Goal: Task Accomplishment & Management: Use online tool/utility

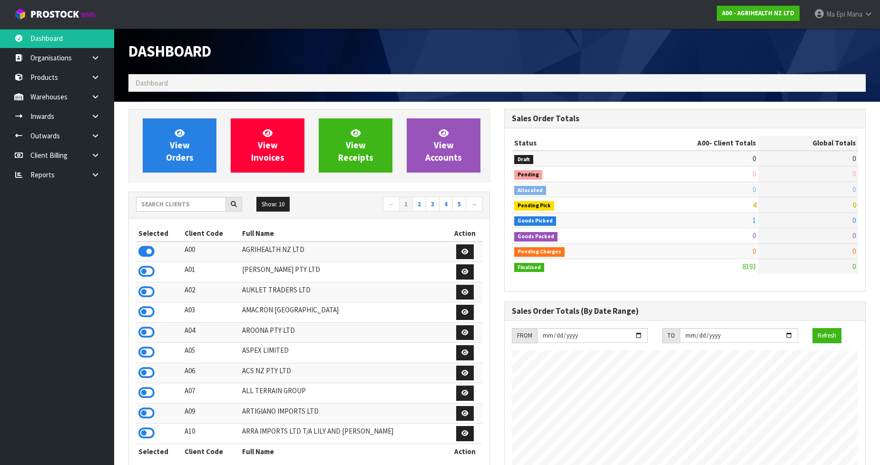
scroll to position [721, 376]
click at [203, 201] on input "text" at bounding box center [181, 204] width 90 height 15
click at [87, 164] on link at bounding box center [99, 156] width 30 height 20
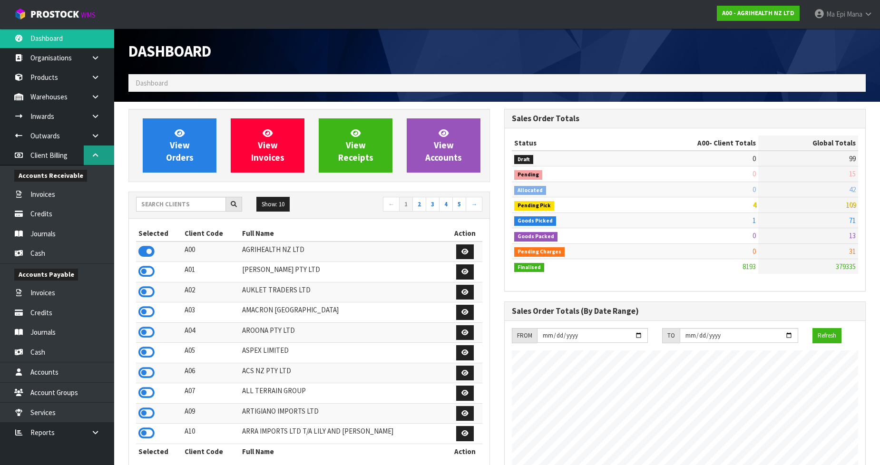
click at [93, 154] on icon at bounding box center [95, 155] width 9 height 7
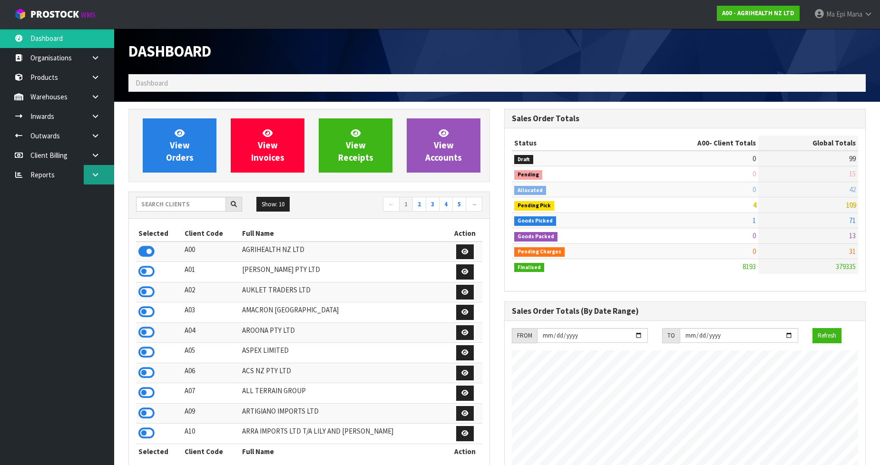
click at [92, 172] on icon at bounding box center [95, 174] width 9 height 7
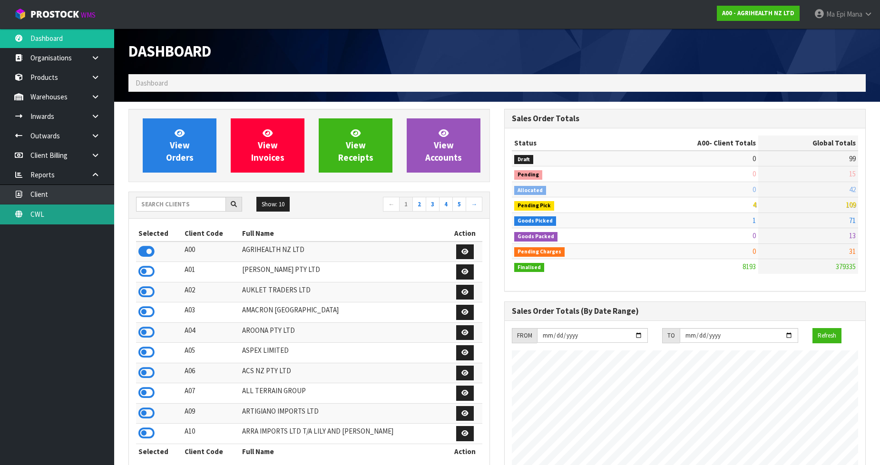
click at [76, 212] on link "CWL" at bounding box center [57, 215] width 114 height 20
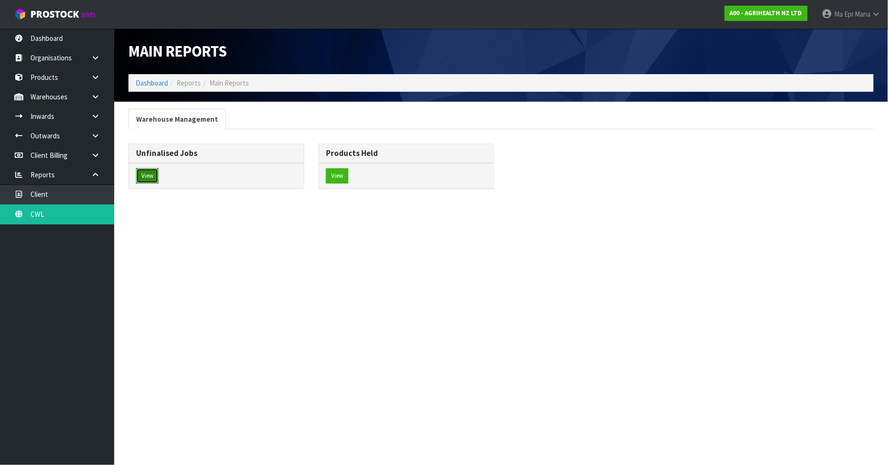
click at [149, 177] on button "View" at bounding box center [147, 175] width 22 height 15
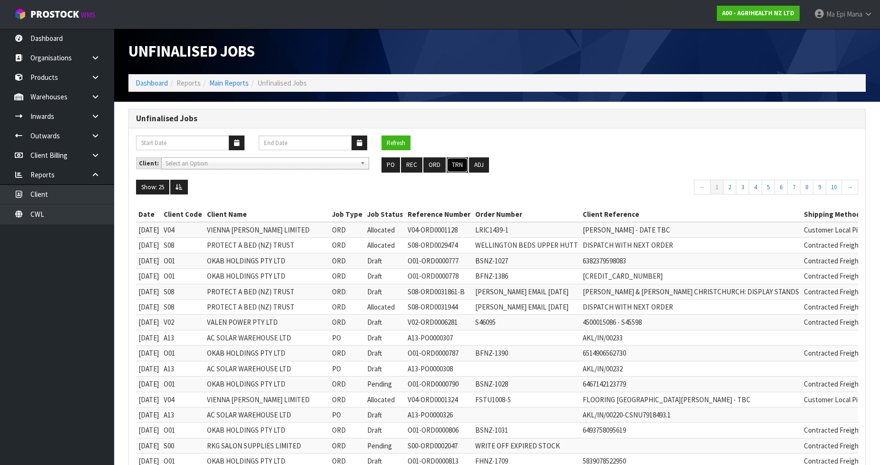
click at [459, 164] on button "TRN" at bounding box center [457, 164] width 21 height 15
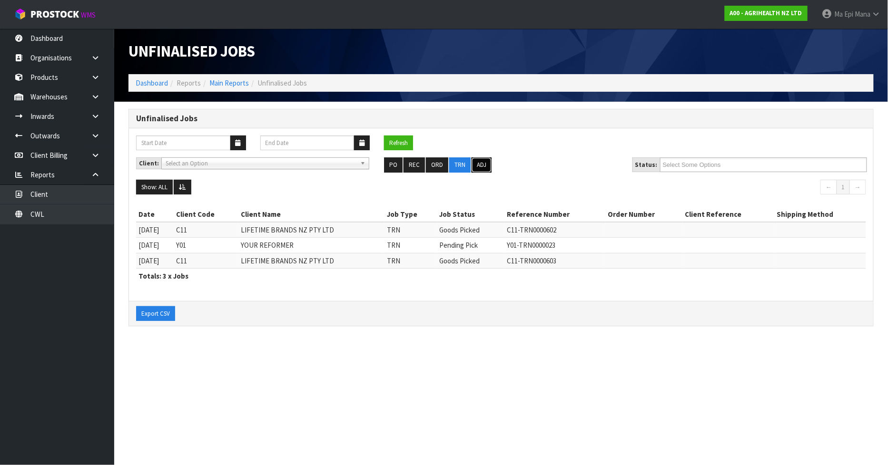
click at [477, 165] on button "ADJ" at bounding box center [481, 164] width 20 height 15
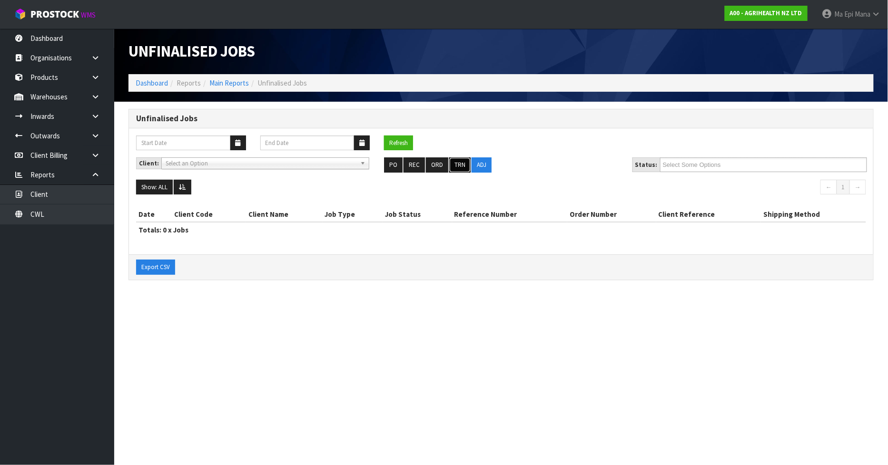
click at [459, 165] on button "TRN" at bounding box center [459, 164] width 21 height 15
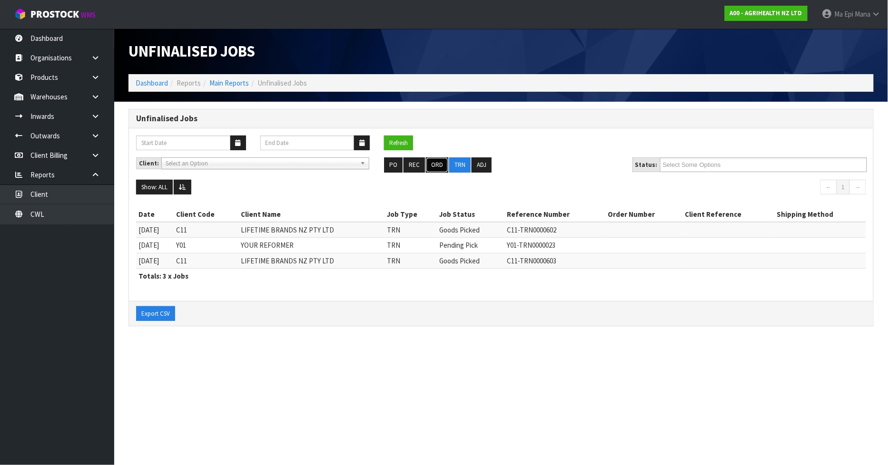
click at [436, 160] on button "ORD" at bounding box center [437, 164] width 22 height 15
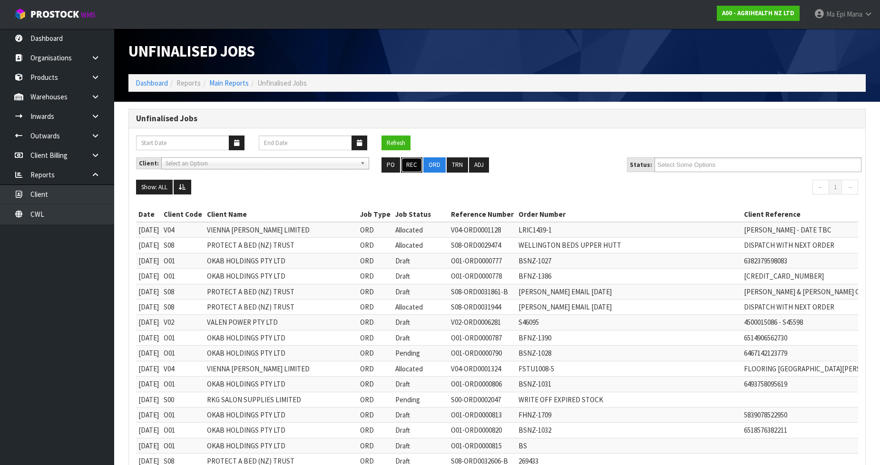
click at [406, 163] on button "REC" at bounding box center [411, 164] width 21 height 15
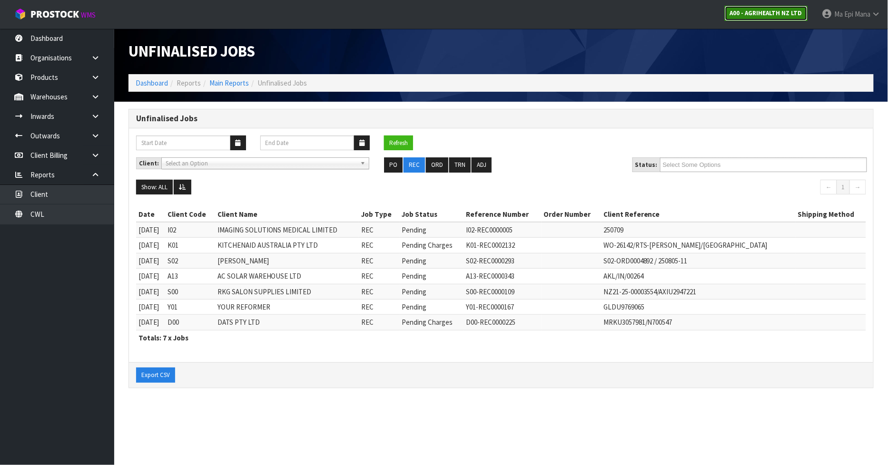
click at [754, 10] on strong "A00 - AGRIHEALTH NZ LTD" at bounding box center [766, 13] width 72 height 8
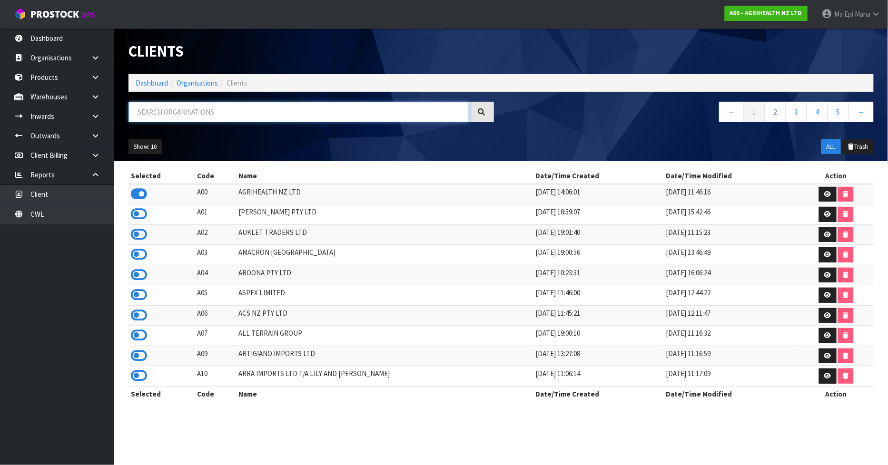
click at [184, 113] on input "text" at bounding box center [298, 112] width 341 height 20
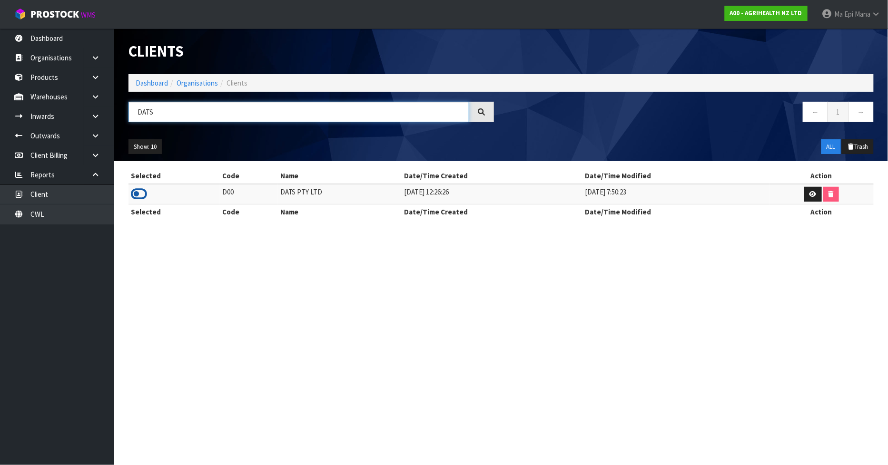
type input "DATS"
click at [142, 193] on icon at bounding box center [139, 194] width 16 height 14
click at [93, 107] on link at bounding box center [99, 117] width 30 height 20
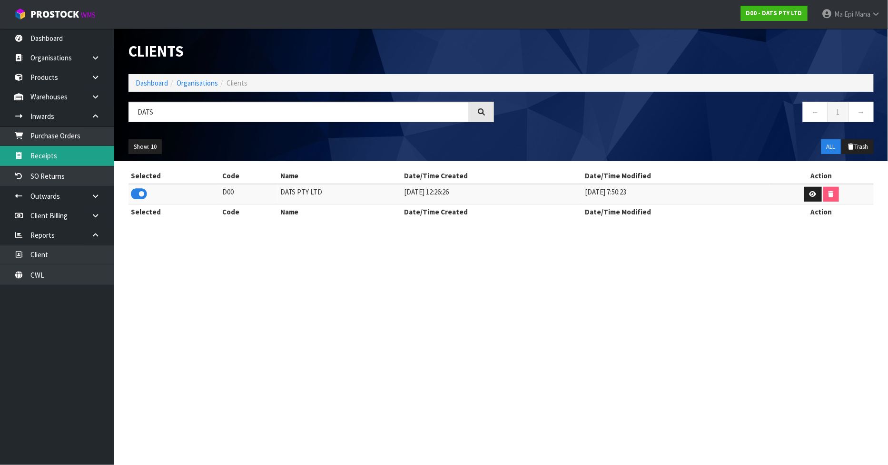
click at [88, 152] on link "Receipts" at bounding box center [57, 156] width 114 height 20
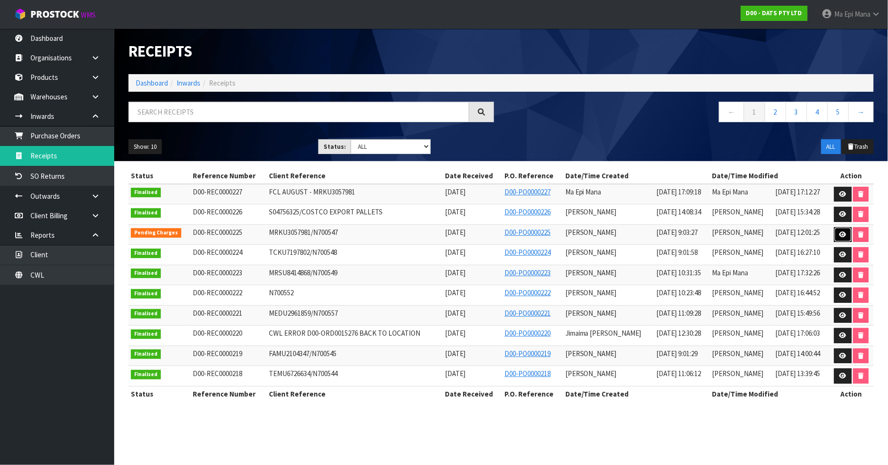
click at [838, 229] on link at bounding box center [843, 234] width 18 height 15
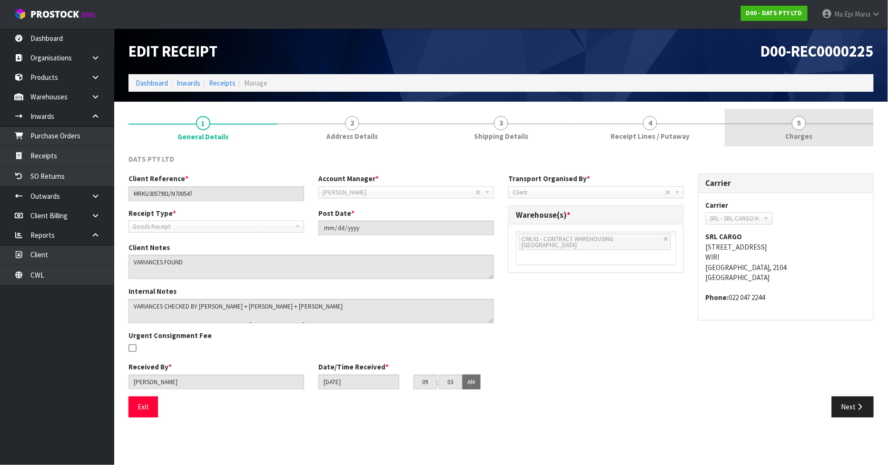
click at [795, 121] on span "5" at bounding box center [799, 123] width 14 height 14
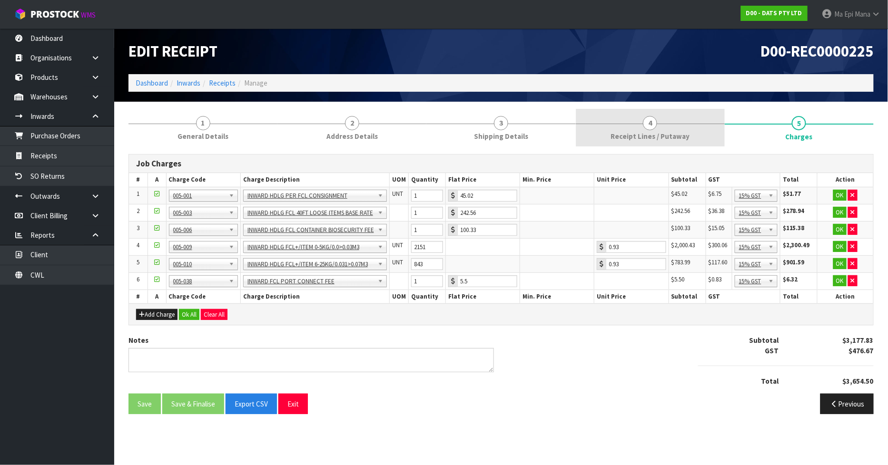
click at [680, 130] on link "4 Receipt Lines / Putaway" at bounding box center [650, 128] width 149 height 38
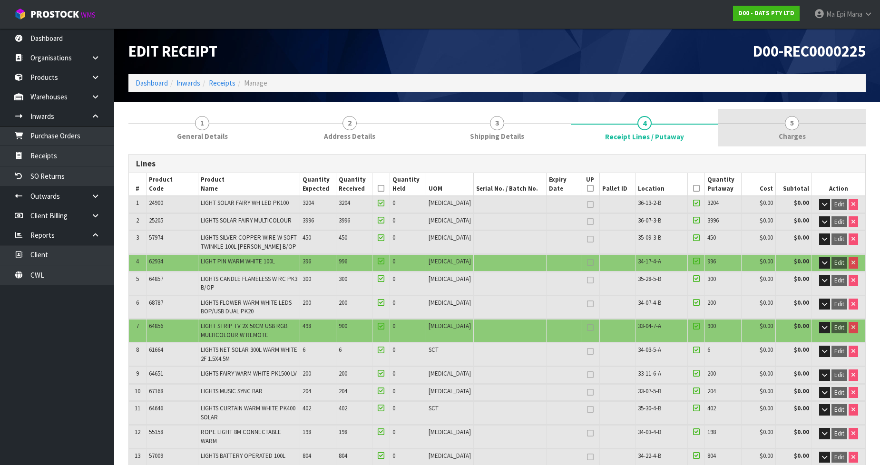
click at [816, 113] on link "5 [GEOGRAPHIC_DATA]" at bounding box center [791, 128] width 147 height 38
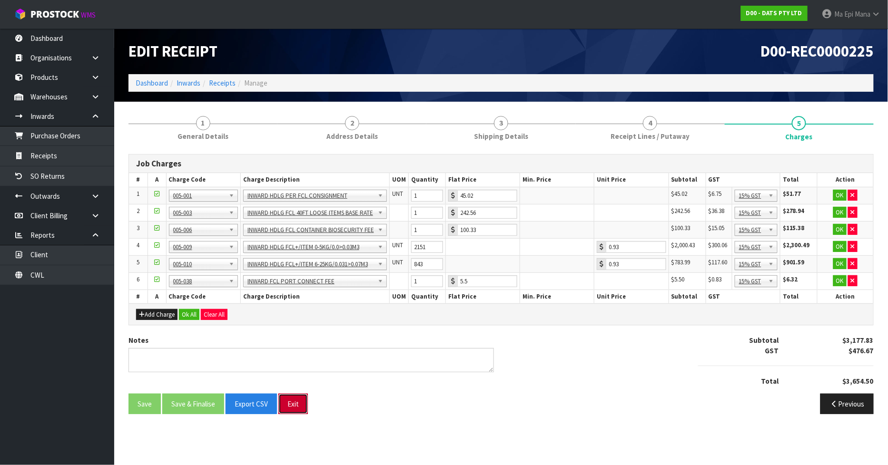
click at [294, 407] on button "Exit" at bounding box center [292, 404] width 29 height 20
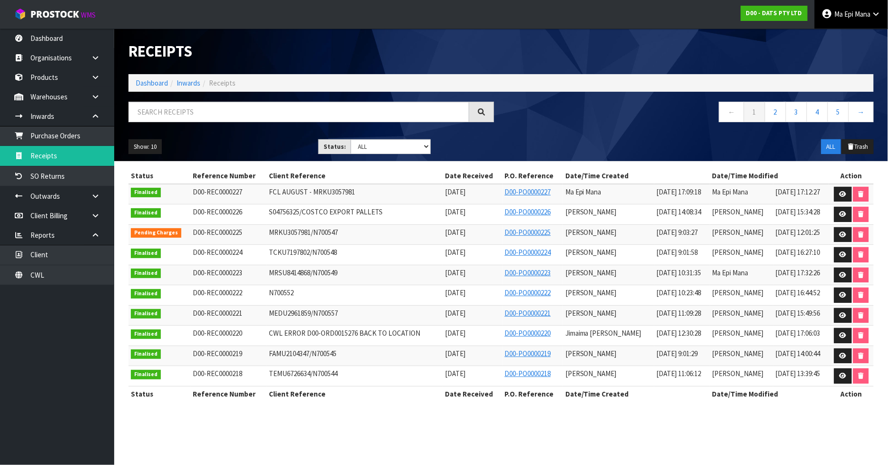
click at [854, 22] on link "Ma Epi Mana" at bounding box center [851, 14] width 73 height 29
click at [843, 39] on link "Logout" at bounding box center [849, 37] width 75 height 13
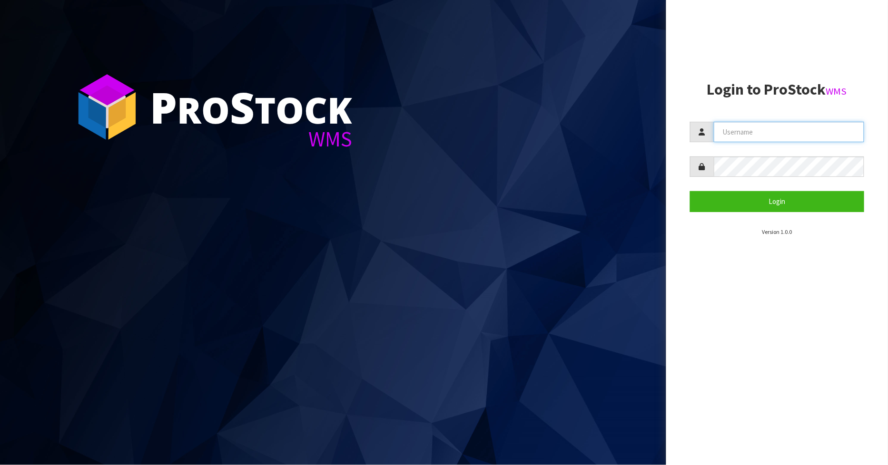
type input "[PERSON_NAME]"
click at [528, 99] on section "P ro S tock WMS" at bounding box center [333, 232] width 666 height 465
